Goal: Task Accomplishment & Management: Manage account settings

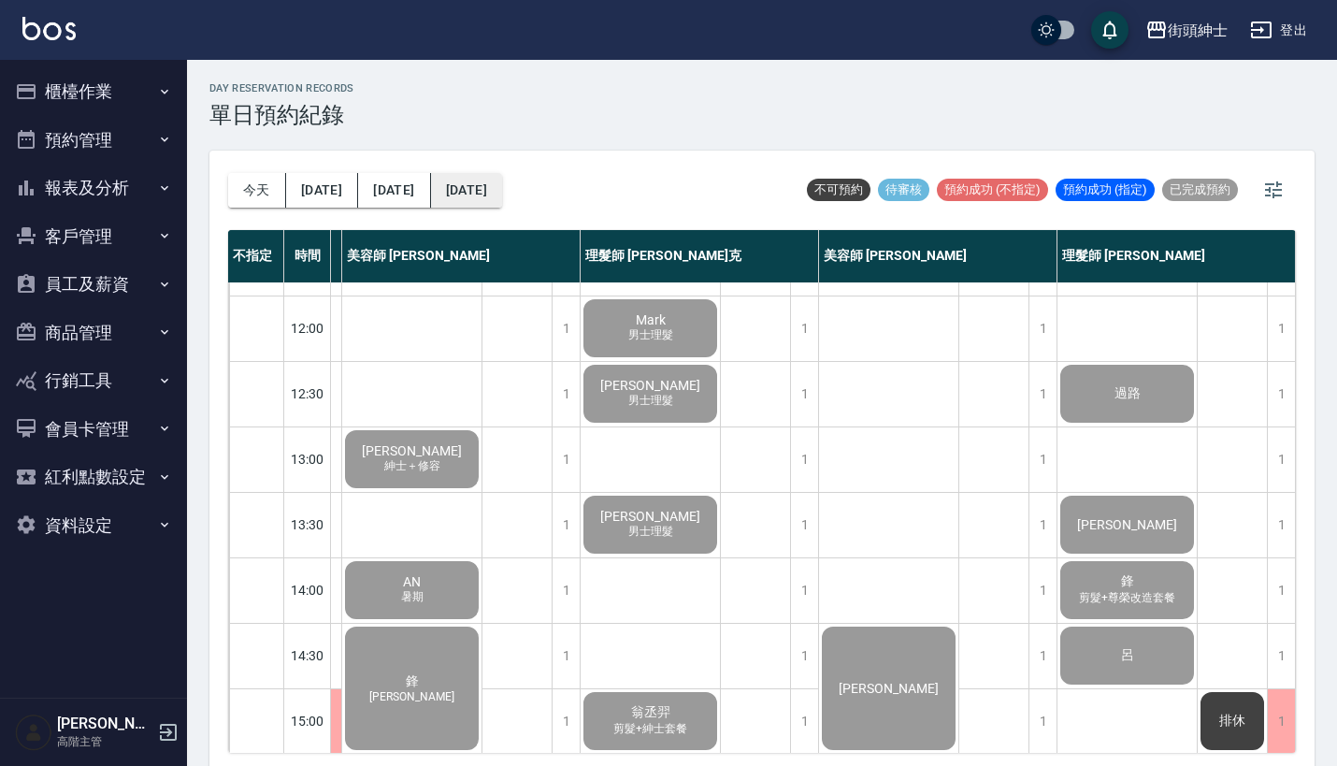
scroll to position [1, 0]
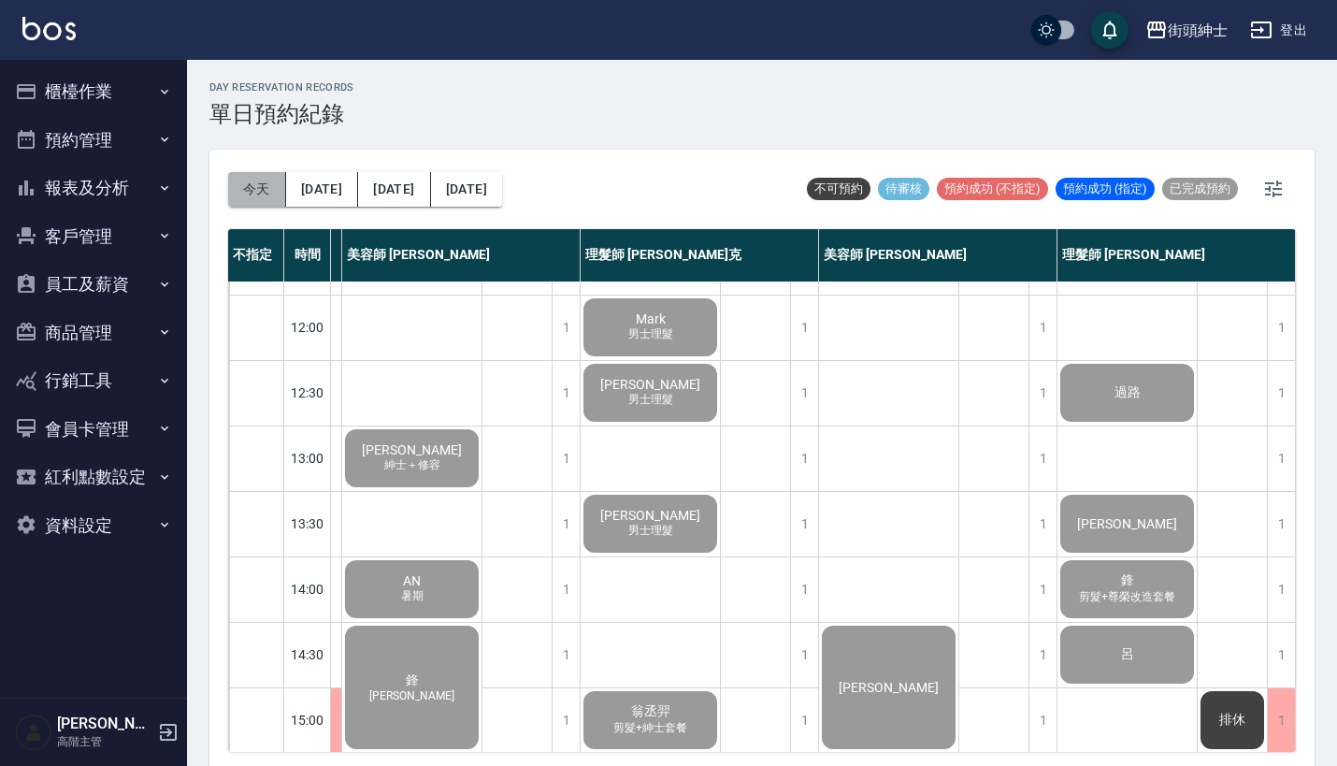
click at [243, 194] on button "今天" at bounding box center [257, 189] width 58 height 35
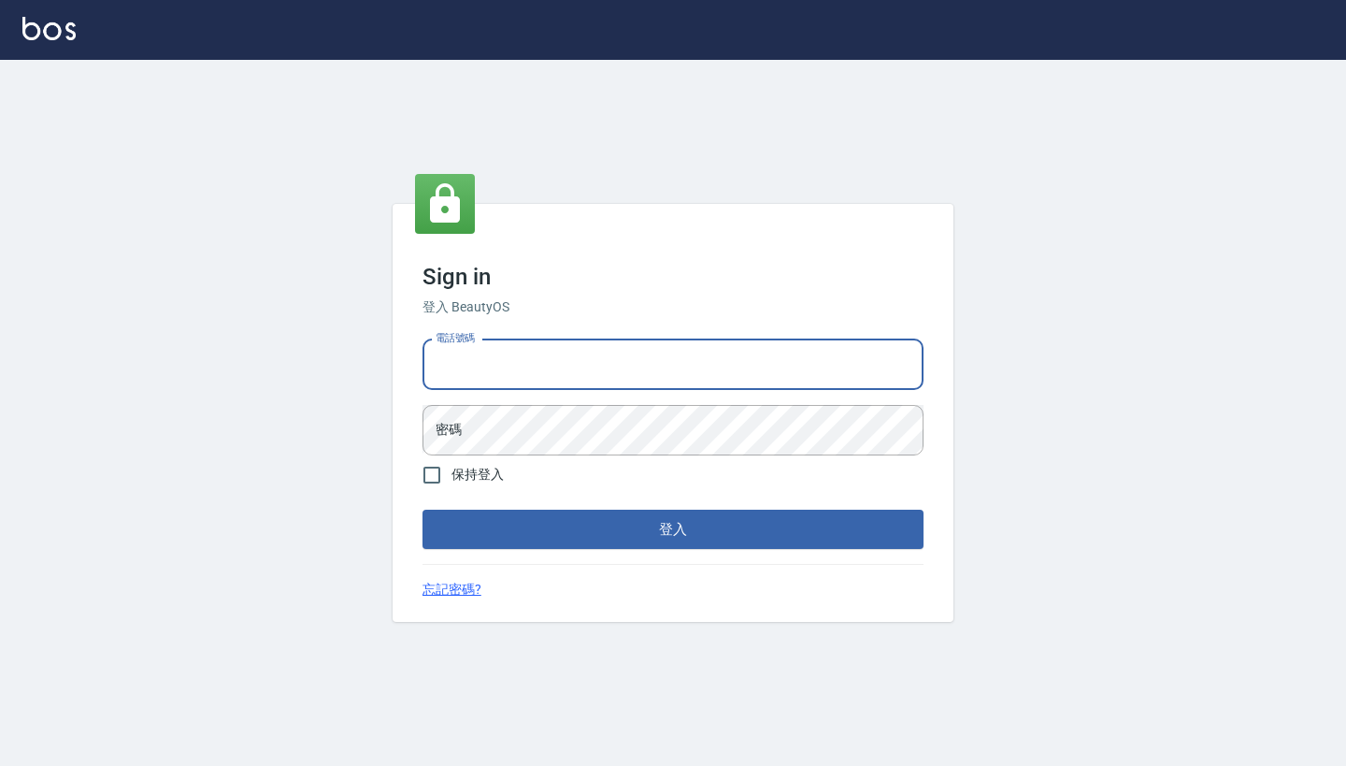
type input "0917500793"
click at [673, 529] on button "登入" at bounding box center [673, 528] width 501 height 39
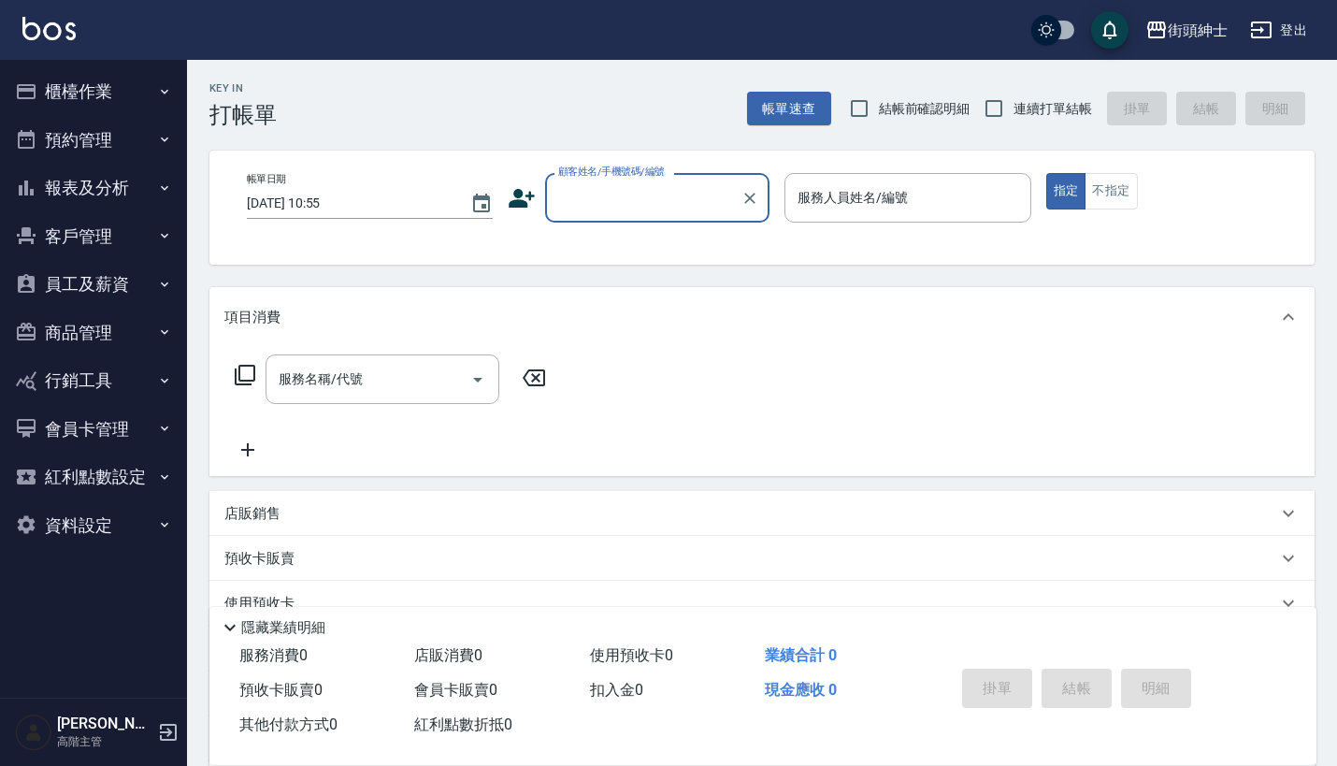
click at [119, 131] on button "預約管理" at bounding box center [93, 140] width 172 height 49
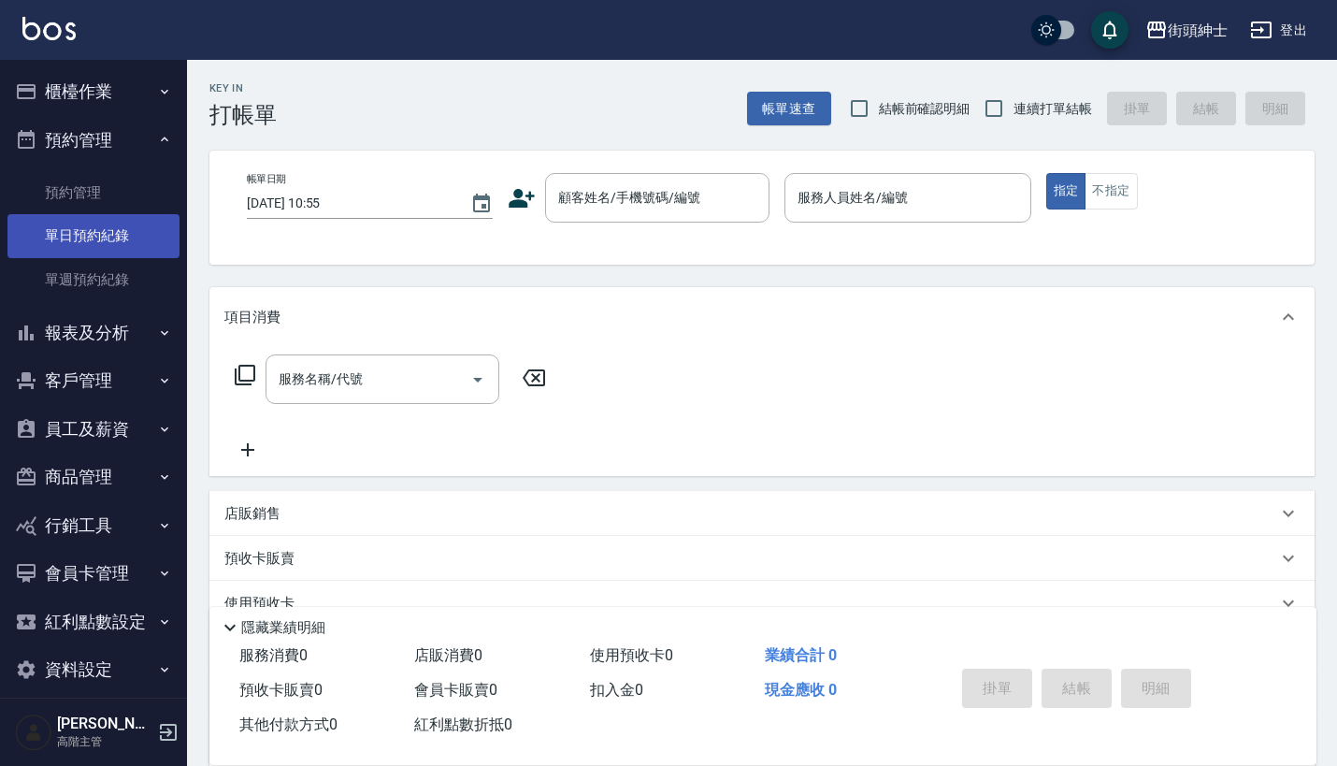
click at [123, 237] on link "單日預約紀錄" at bounding box center [93, 235] width 172 height 43
